Goal: Task Accomplishment & Management: Use online tool/utility

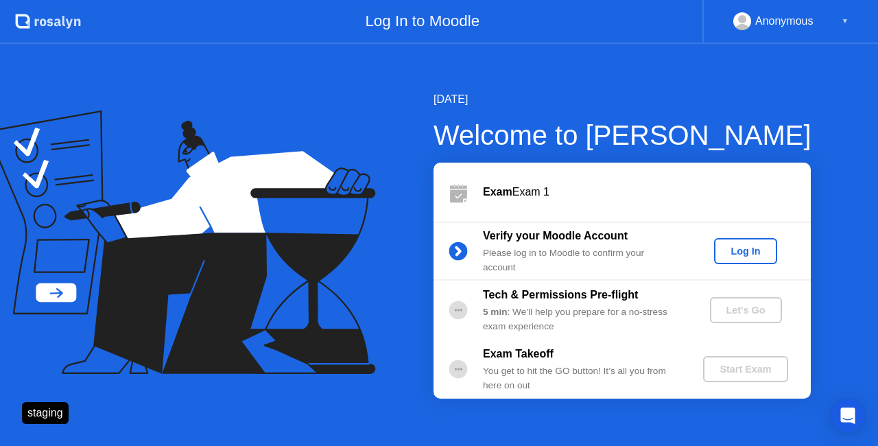
click at [741, 253] on div "Log In" at bounding box center [745, 251] width 51 height 11
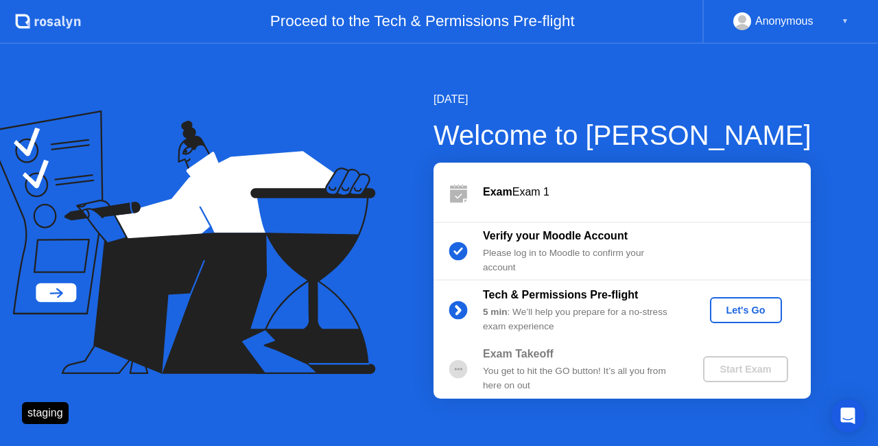
click at [759, 305] on div "Let's Go" at bounding box center [746, 310] width 61 height 11
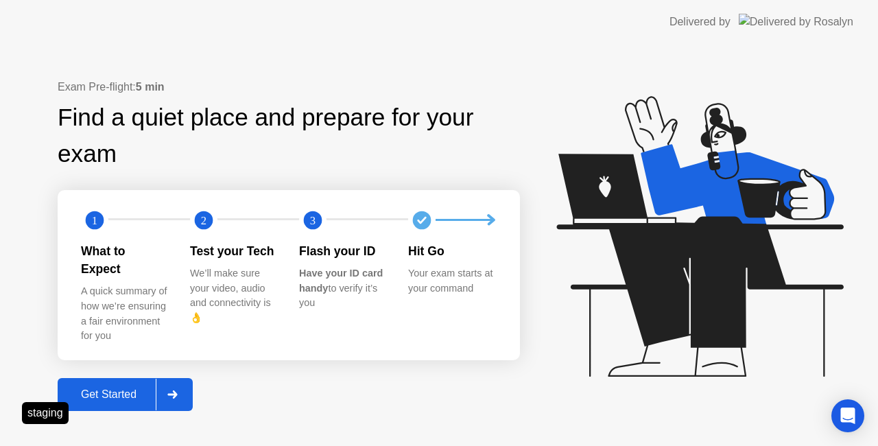
click at [127, 391] on div "Get Started" at bounding box center [109, 394] width 94 height 12
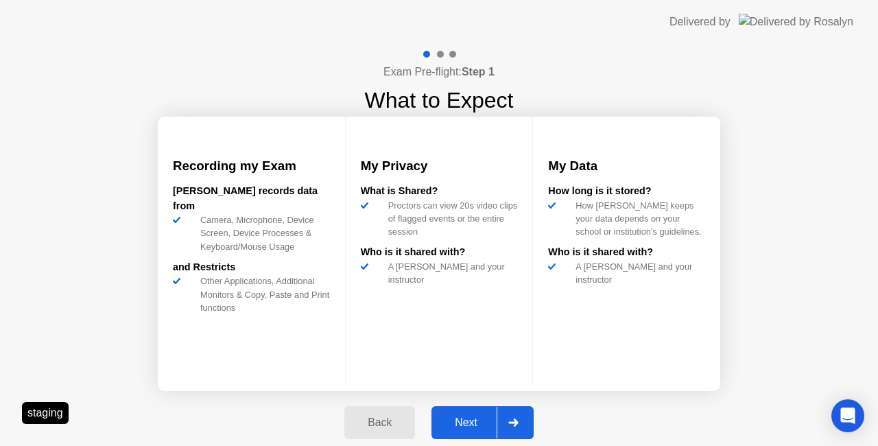
click at [473, 419] on div "Next" at bounding box center [466, 423] width 61 height 12
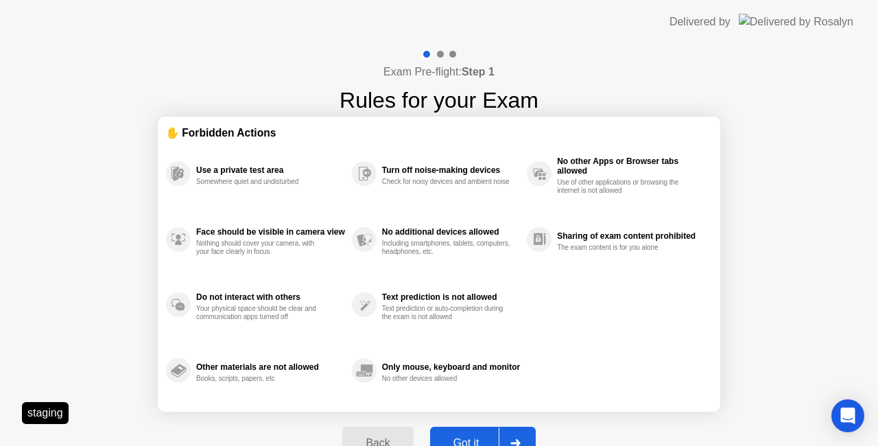
click at [474, 442] on div "Got it" at bounding box center [466, 443] width 65 height 12
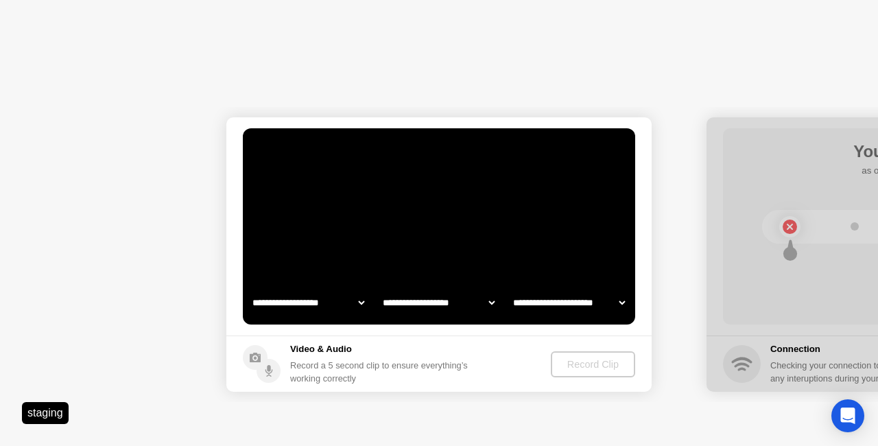
select select "**********"
select select "*******"
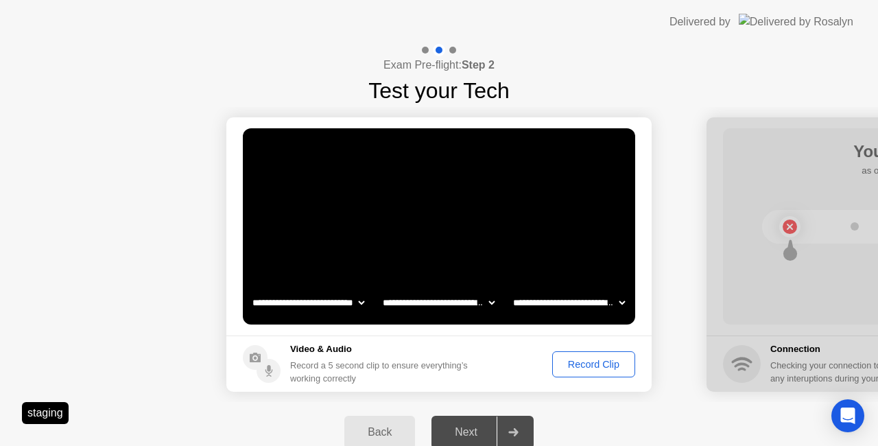
click at [583, 364] on div "Record Clip" at bounding box center [593, 364] width 73 height 11
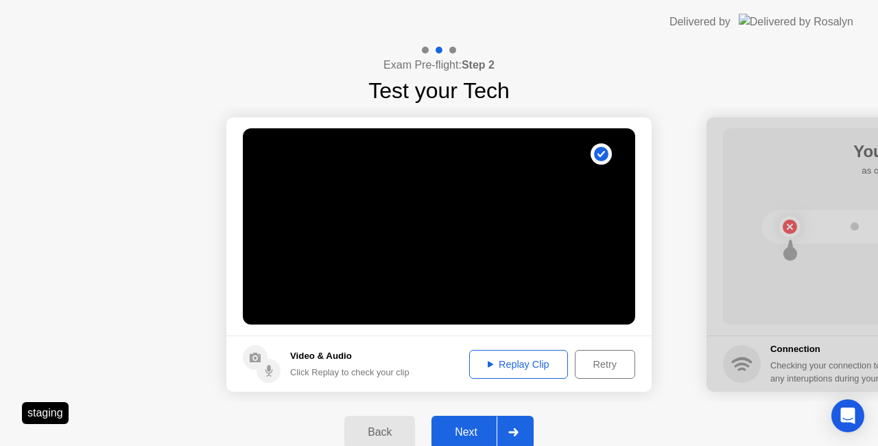
click at [505, 426] on div at bounding box center [513, 433] width 33 height 32
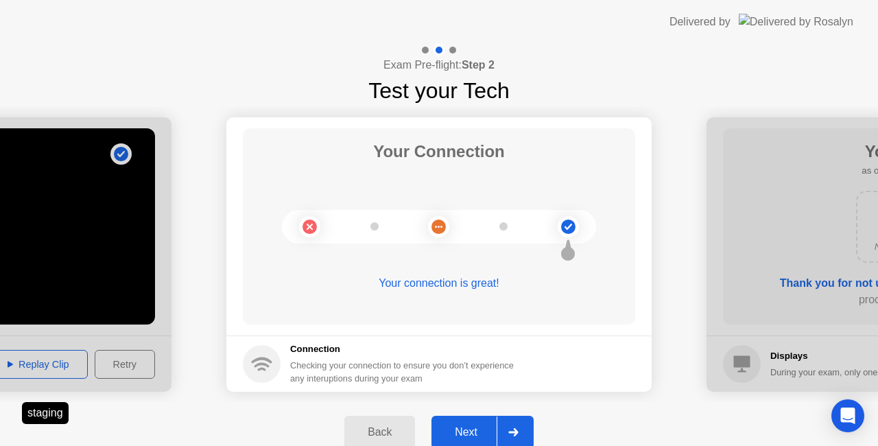
click at [523, 434] on div at bounding box center [513, 433] width 33 height 32
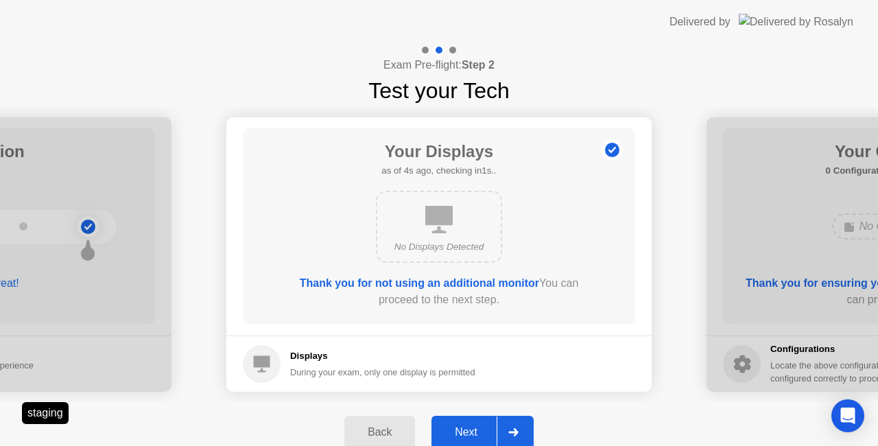
click at [494, 428] on div "Next" at bounding box center [466, 432] width 61 height 12
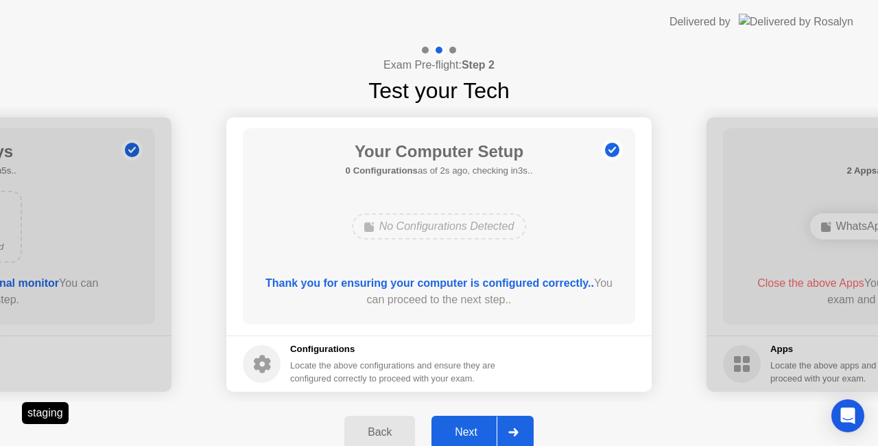
click at [384, 434] on div "Back" at bounding box center [380, 432] width 62 height 12
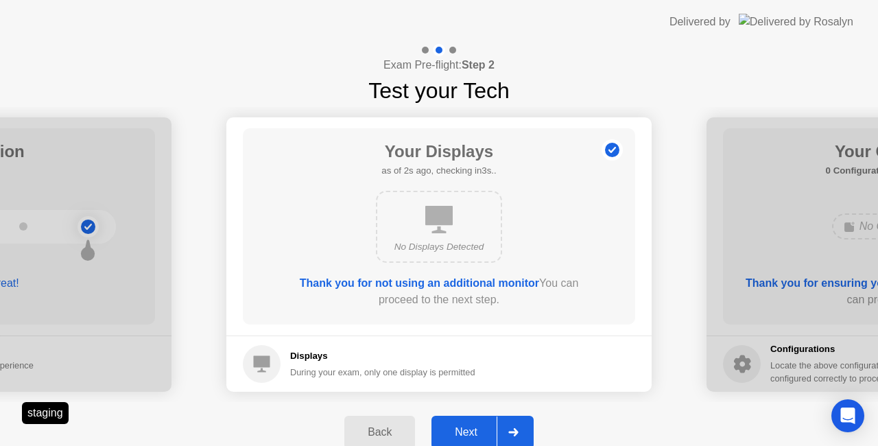
click at [526, 430] on div at bounding box center [513, 433] width 33 height 32
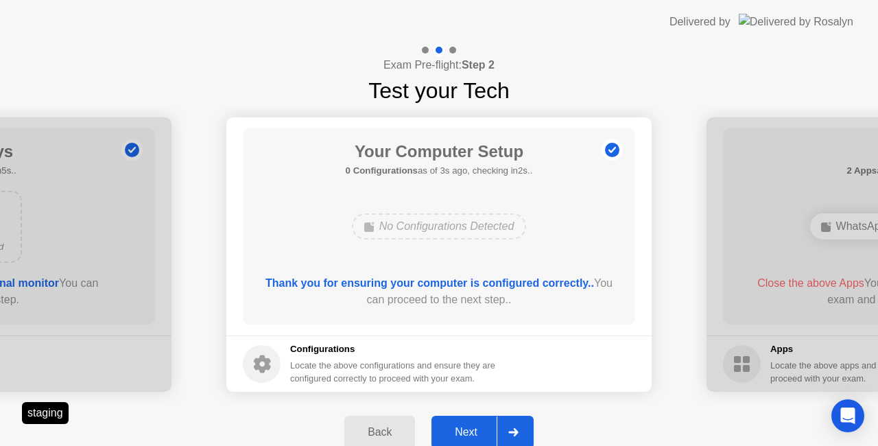
drag, startPoint x: 523, startPoint y: 428, endPoint x: 561, endPoint y: 414, distance: 40.6
click at [561, 414] on div "Back Next" at bounding box center [439, 432] width 878 height 60
click at [518, 432] on icon at bounding box center [513, 432] width 10 height 8
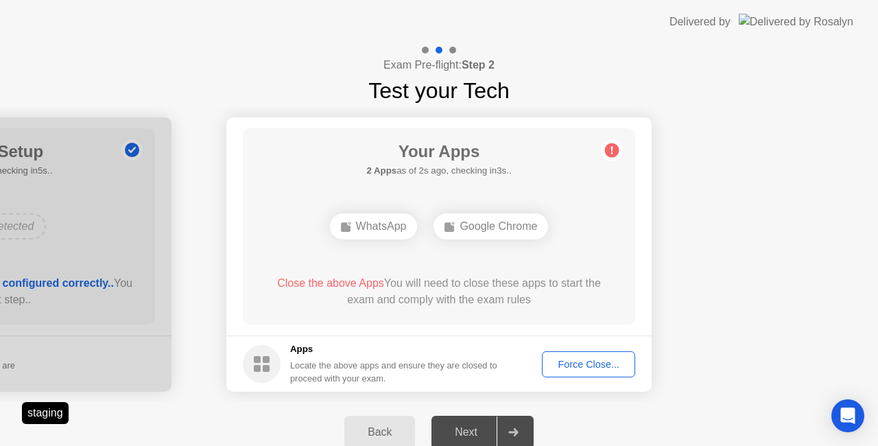
click at [592, 362] on div "Force Close..." at bounding box center [589, 364] width 84 height 11
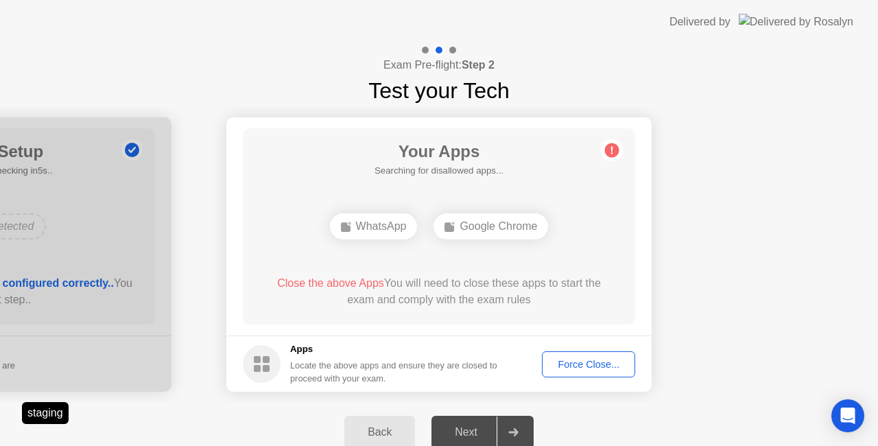
click at [487, 301] on div "Close the above Apps You will need to close these apps to start the exam and co…" at bounding box center [439, 291] width 353 height 33
click at [594, 361] on div "Force Close..." at bounding box center [589, 364] width 84 height 11
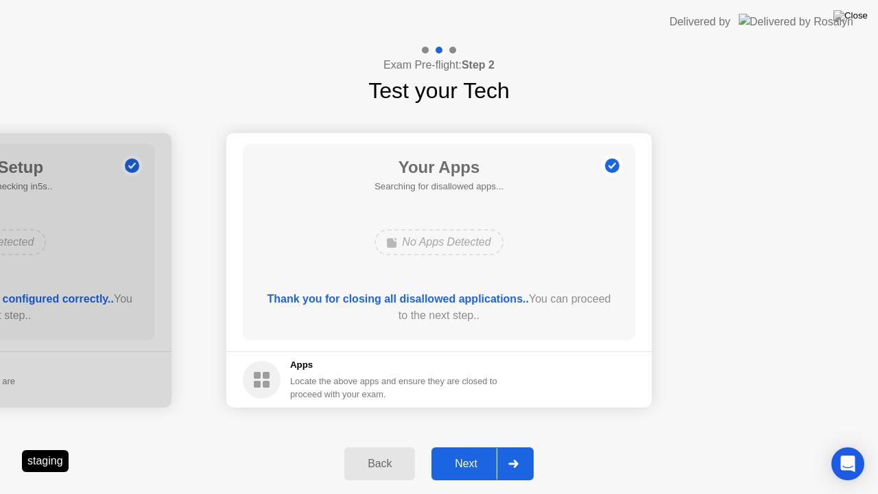
click at [463, 445] on div "Next" at bounding box center [466, 464] width 61 height 12
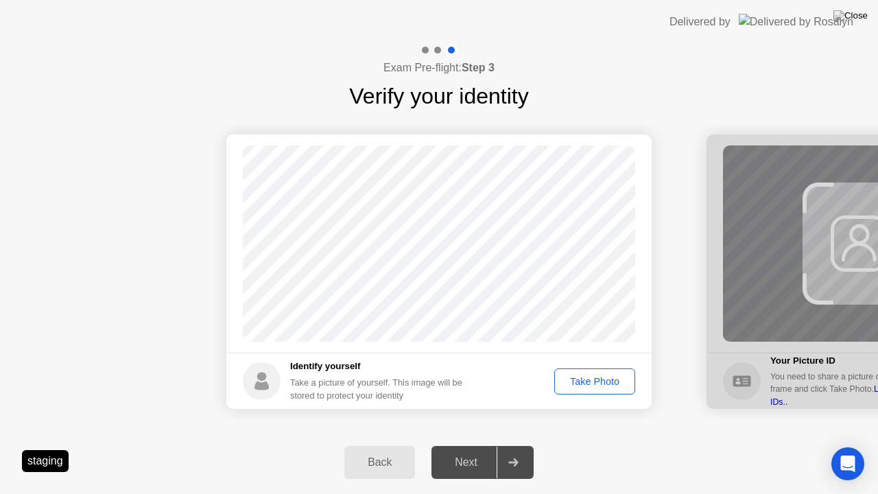
click at [598, 384] on div "Take Photo" at bounding box center [594, 381] width 71 height 11
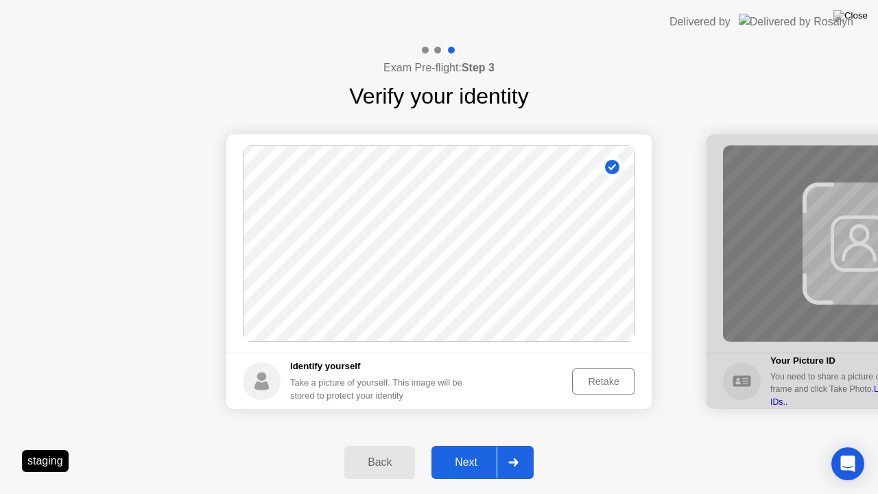
click at [476, 445] on div "Next" at bounding box center [466, 462] width 61 height 12
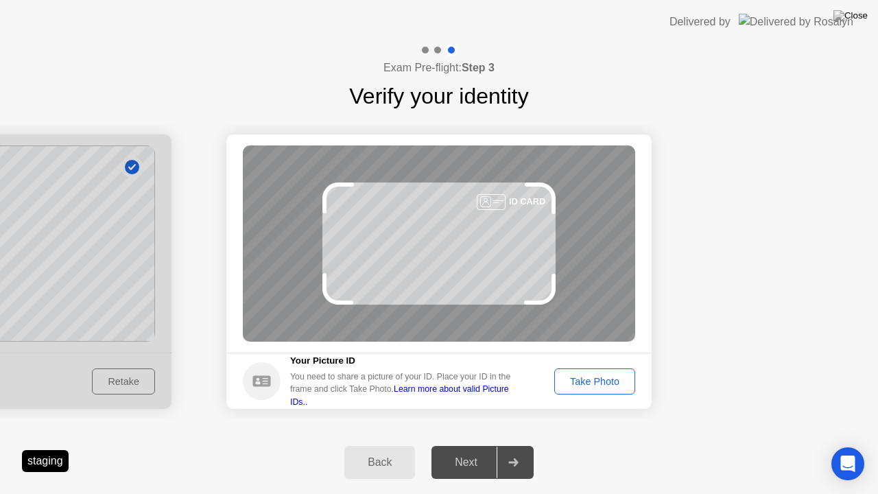
click at [597, 387] on div "Take Photo" at bounding box center [594, 381] width 71 height 11
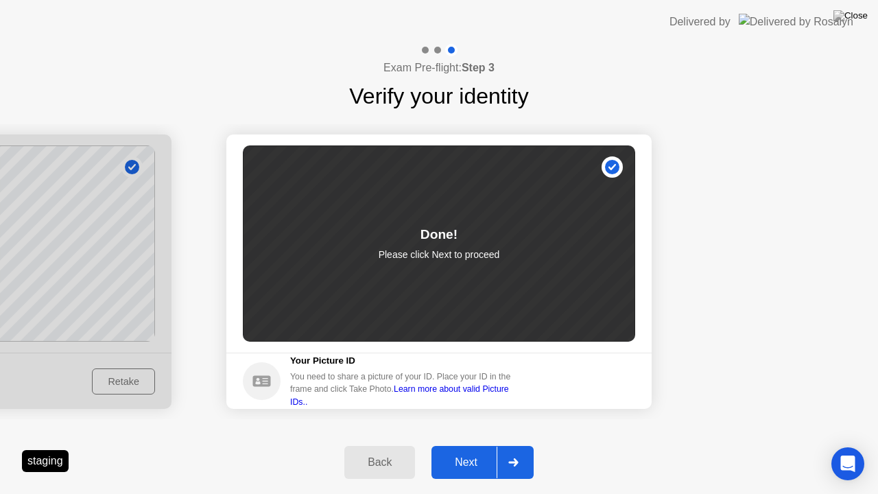
click at [477, 445] on div "Next" at bounding box center [466, 462] width 61 height 12
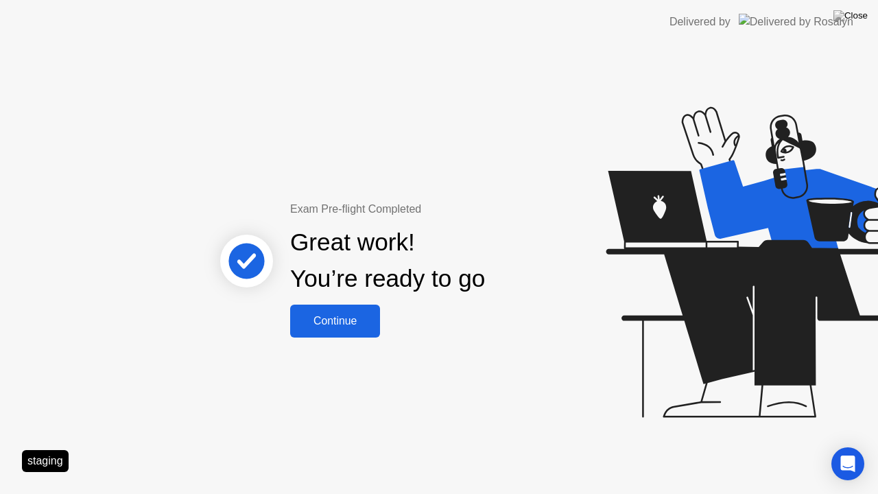
click at [348, 315] on div "Continue" at bounding box center [335, 321] width 82 height 12
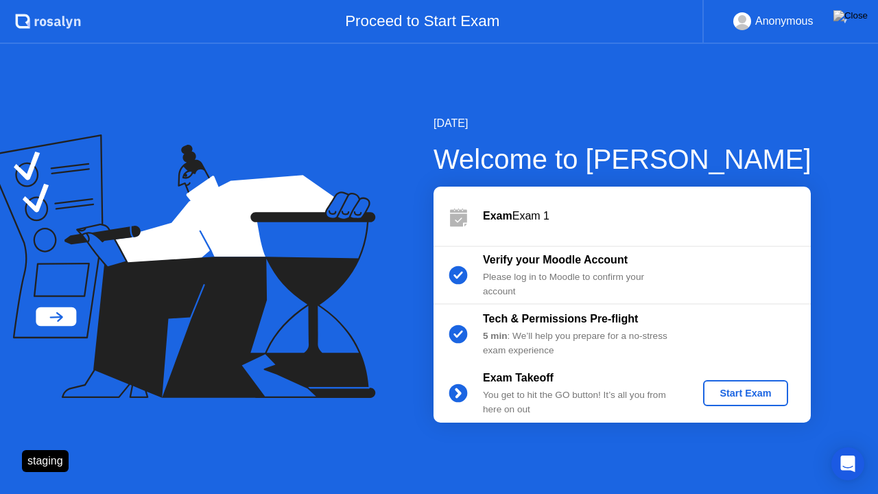
click at [745, 390] on div "Start Exam" at bounding box center [745, 393] width 73 height 11
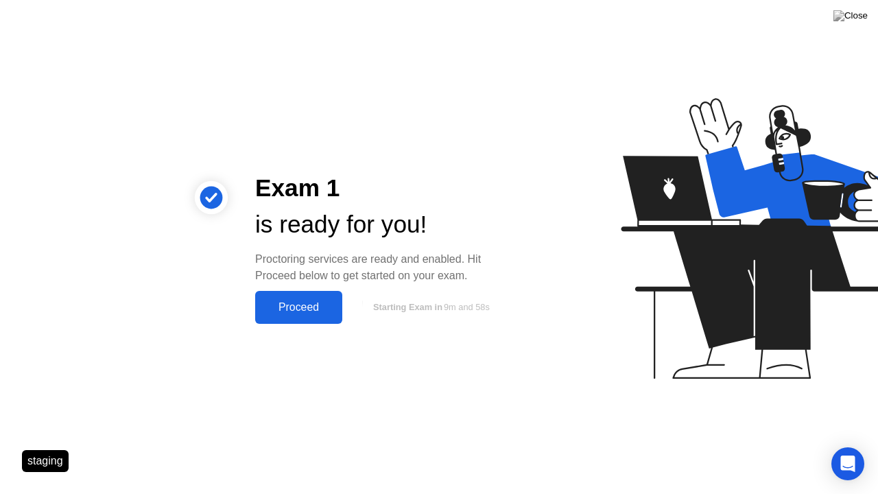
click at [306, 314] on div "Proceed" at bounding box center [298, 307] width 79 height 12
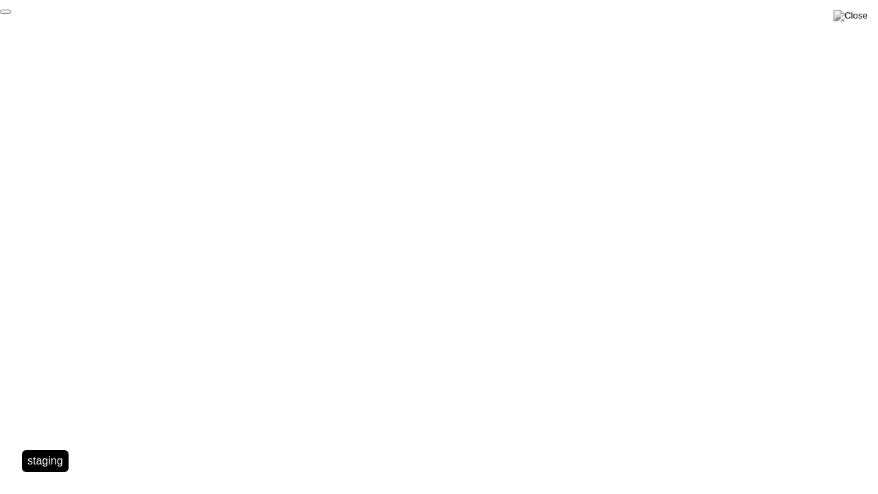
click div "End Proctoring Session"
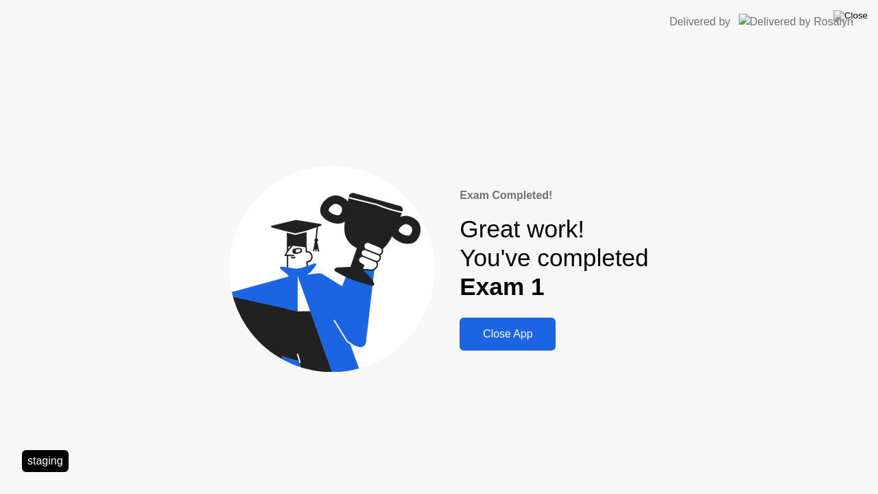
click at [513, 331] on div "Close App" at bounding box center [508, 334] width 88 height 12
